Goal: Task Accomplishment & Management: Use online tool/utility

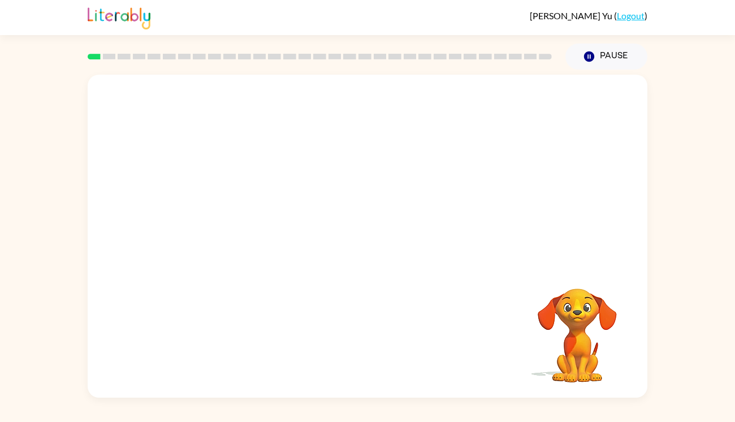
click at [408, 115] on video "Your browser must support playing .mp4 files to use Literably. Please try using…" at bounding box center [368, 170] width 560 height 190
click at [377, 249] on button "button" at bounding box center [367, 241] width 72 height 41
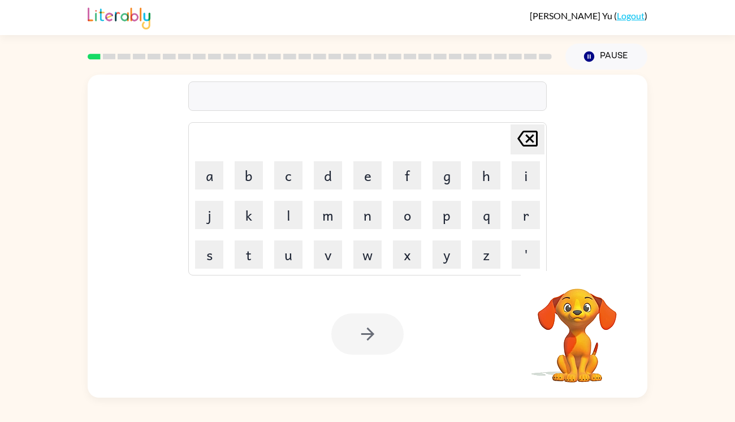
click at [388, 106] on div at bounding box center [367, 95] width 358 height 29
click at [352, 333] on div at bounding box center [367, 333] width 72 height 41
click at [369, 348] on button "button" at bounding box center [367, 333] width 72 height 41
click at [371, 333] on div at bounding box center [367, 333] width 72 height 41
click at [369, 333] on div at bounding box center [367, 333] width 72 height 41
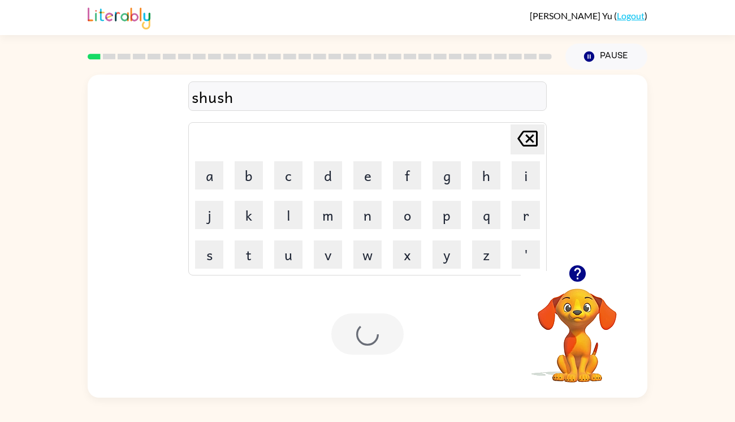
click at [384, 325] on div at bounding box center [367, 333] width 72 height 41
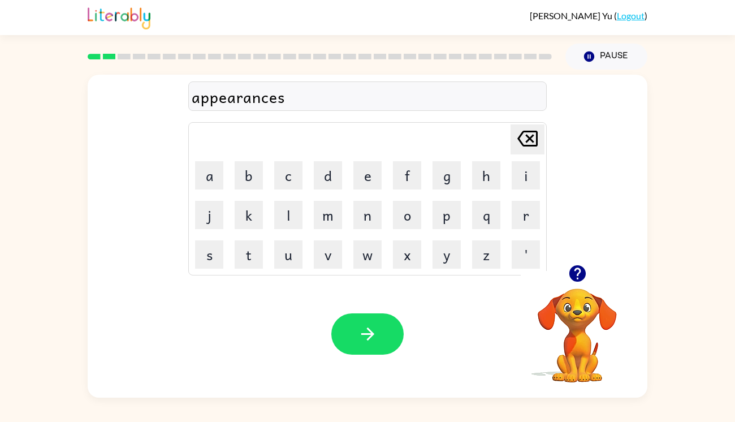
click at [161, 279] on div "Your browser must support playing .mp4 files to use Literably. Please try using…" at bounding box center [368, 333] width 560 height 127
click at [341, 323] on button "button" at bounding box center [367, 333] width 72 height 41
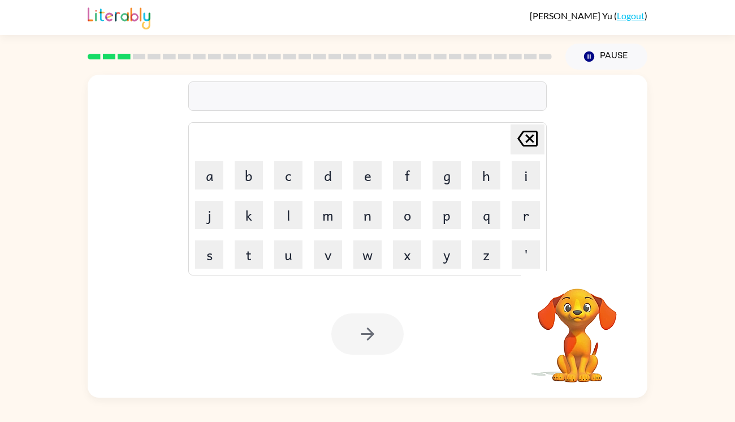
click at [125, 343] on div "Your browser must support playing .mp4 files to use Literably. Please try using…" at bounding box center [368, 333] width 560 height 127
click at [297, 84] on div at bounding box center [367, 95] width 358 height 29
click at [300, 94] on div at bounding box center [367, 95] width 358 height 29
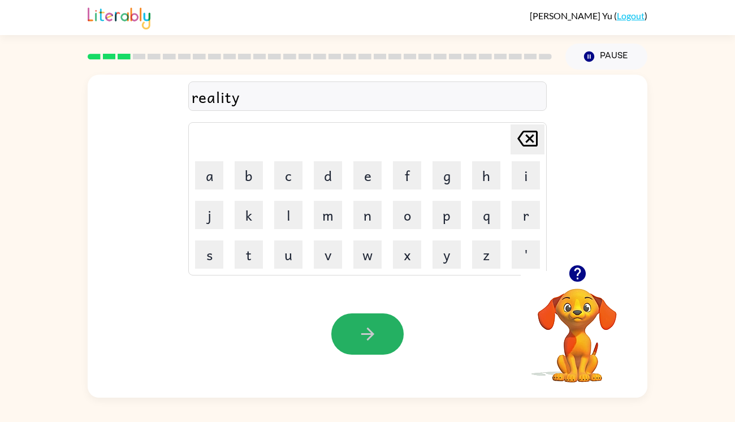
click at [394, 328] on button "button" at bounding box center [367, 333] width 72 height 41
click at [167, 283] on div "Your browser must support playing .mp4 files to use Literably. Please try using…" at bounding box center [368, 333] width 560 height 127
click at [230, 104] on div "elimenate" at bounding box center [368, 97] width 352 height 24
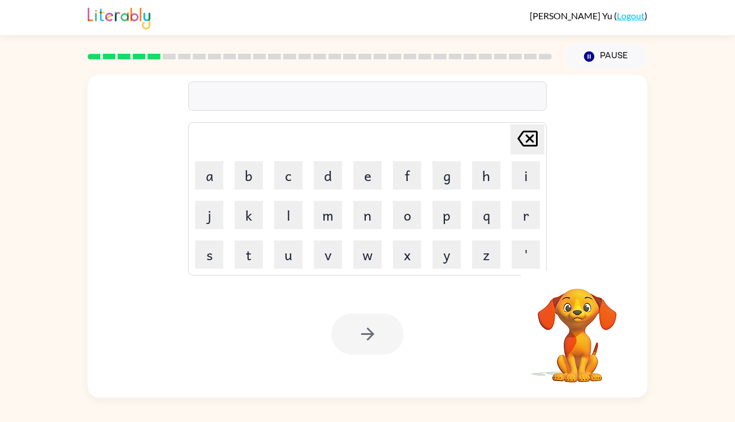
click at [102, 341] on div "Your browser must support playing .mp4 files to use Literably. Please try using…" at bounding box center [368, 333] width 560 height 127
click at [265, 100] on div at bounding box center [367, 95] width 358 height 29
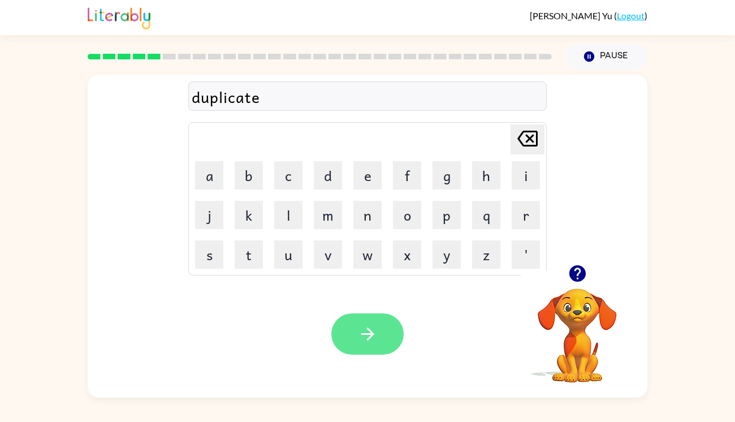
click at [374, 341] on icon "button" at bounding box center [368, 334] width 20 height 20
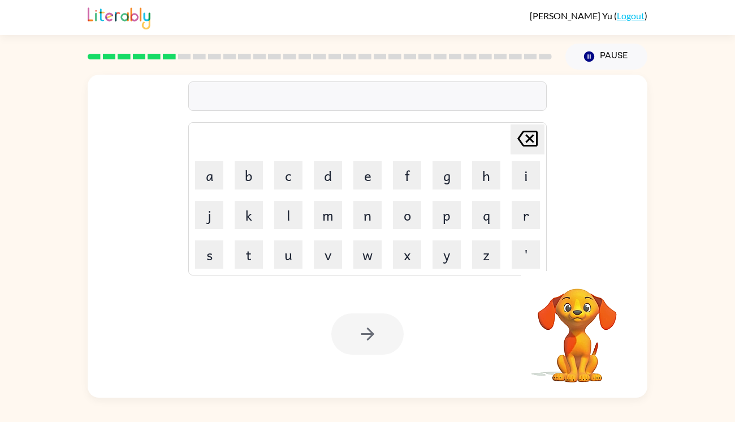
click at [395, 105] on div at bounding box center [367, 95] width 358 height 29
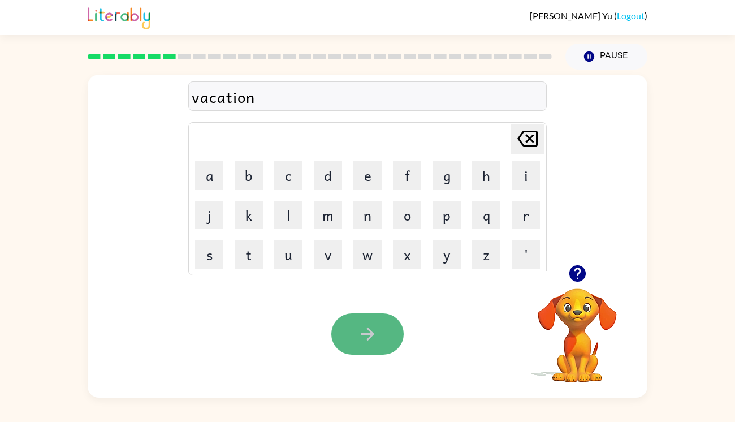
click at [362, 321] on button "button" at bounding box center [367, 333] width 72 height 41
